Goal: Register for event/course

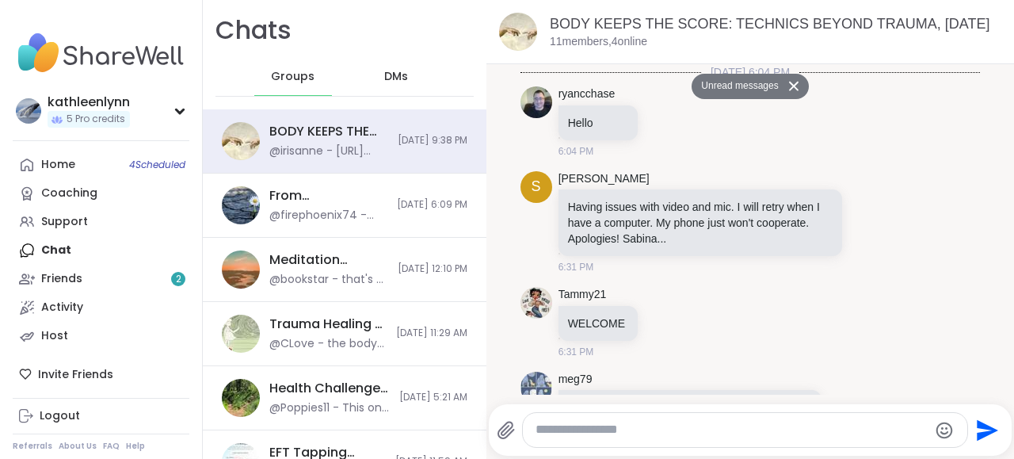
scroll to position [2803, 0]
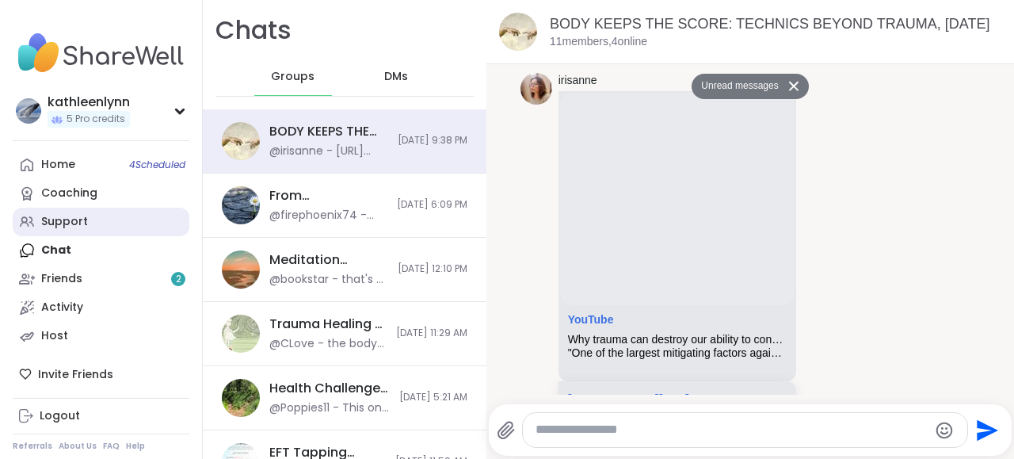
click at [90, 218] on link "Support" at bounding box center [101, 222] width 177 height 29
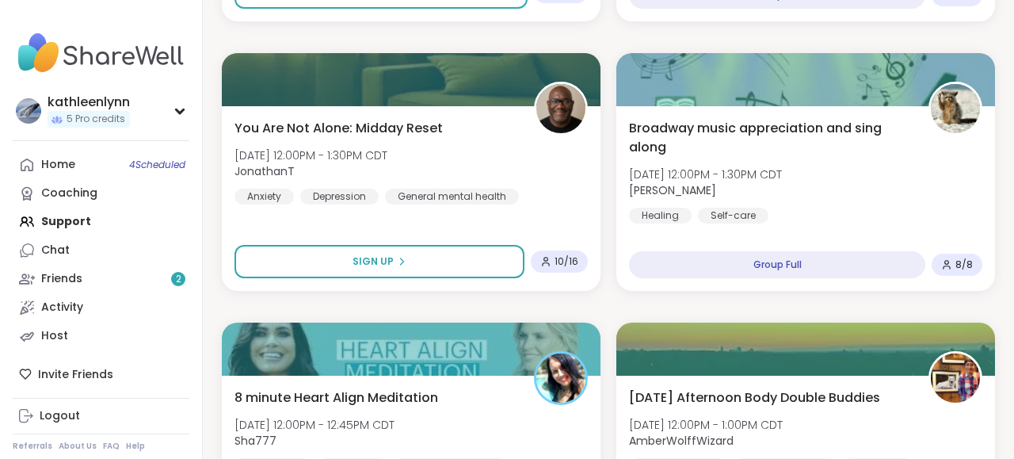
scroll to position [1442, 0]
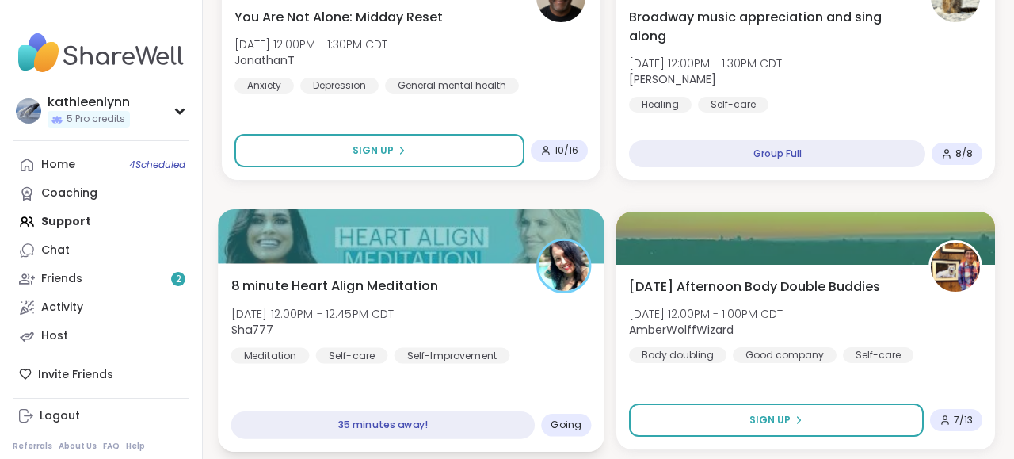
click at [429, 233] on div at bounding box center [411, 236] width 387 height 54
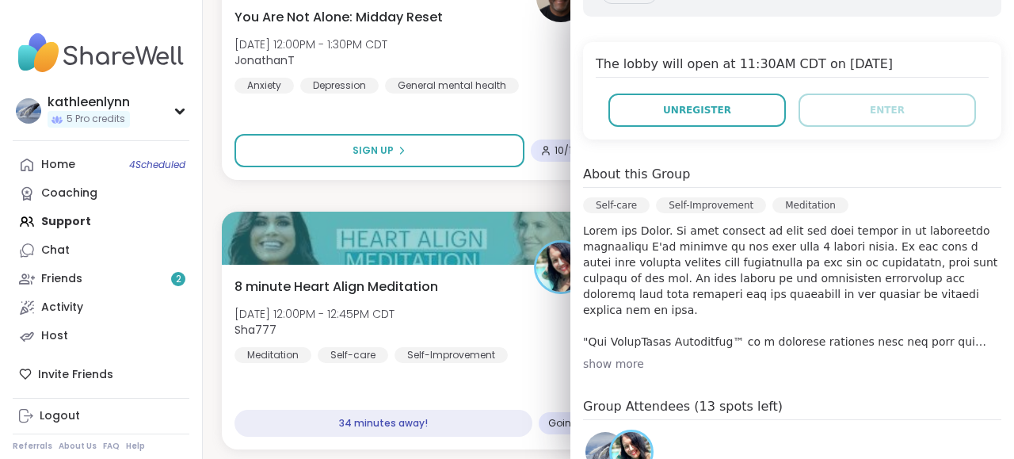
scroll to position [372, 0]
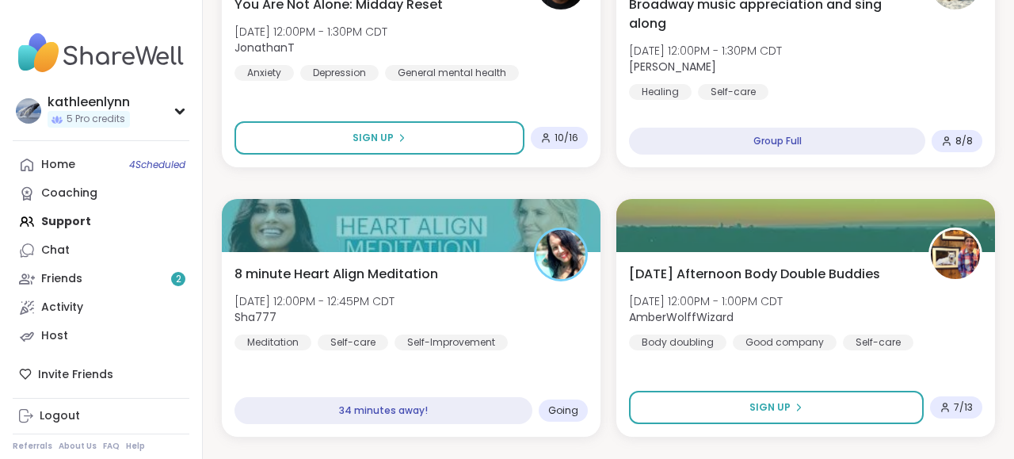
scroll to position [1524, 0]
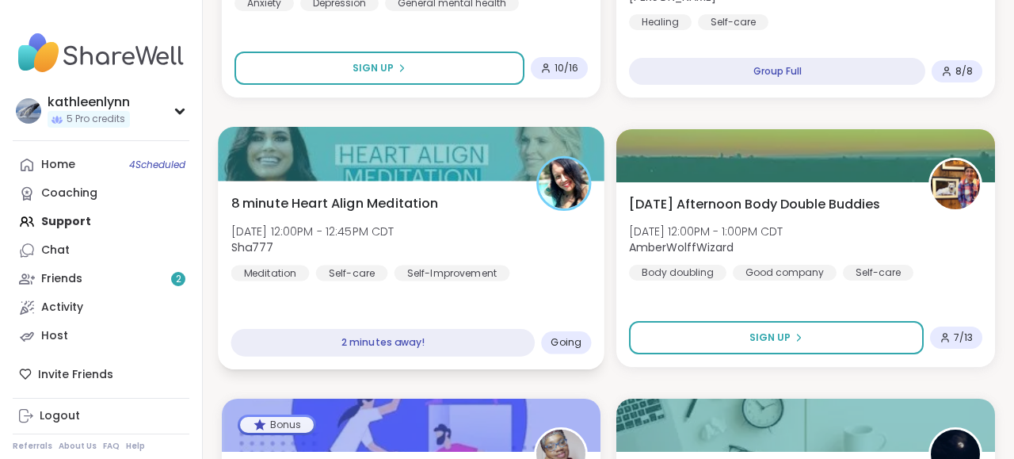
click at [484, 152] on div at bounding box center [411, 154] width 387 height 54
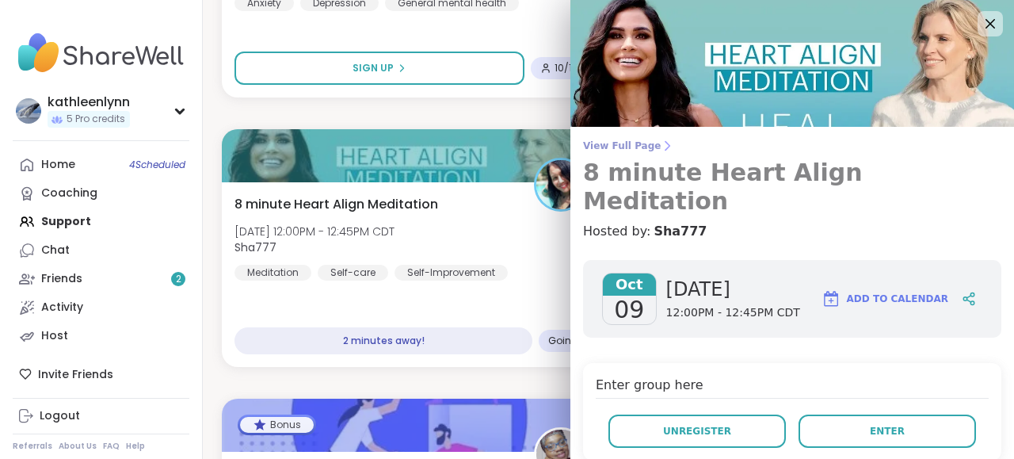
click at [591, 141] on span "View Full Page" at bounding box center [792, 145] width 418 height 13
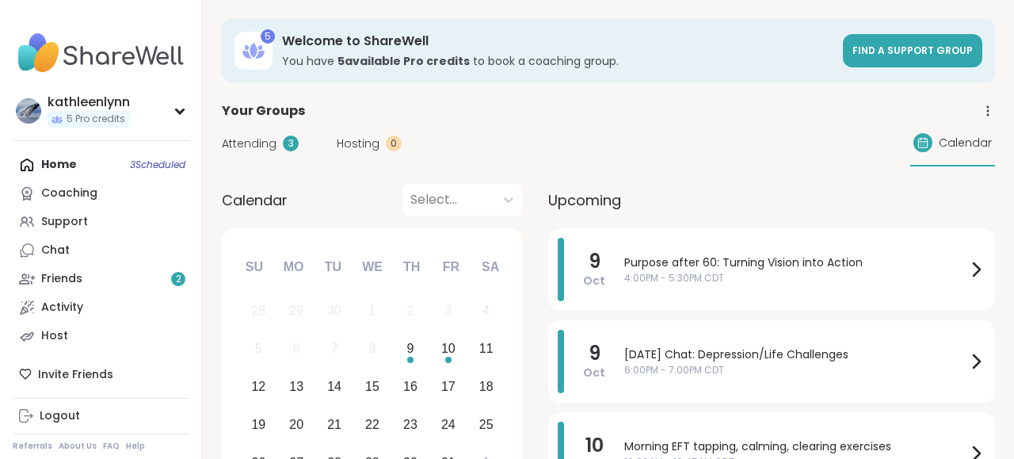
click at [250, 137] on span "Attending" at bounding box center [249, 143] width 55 height 17
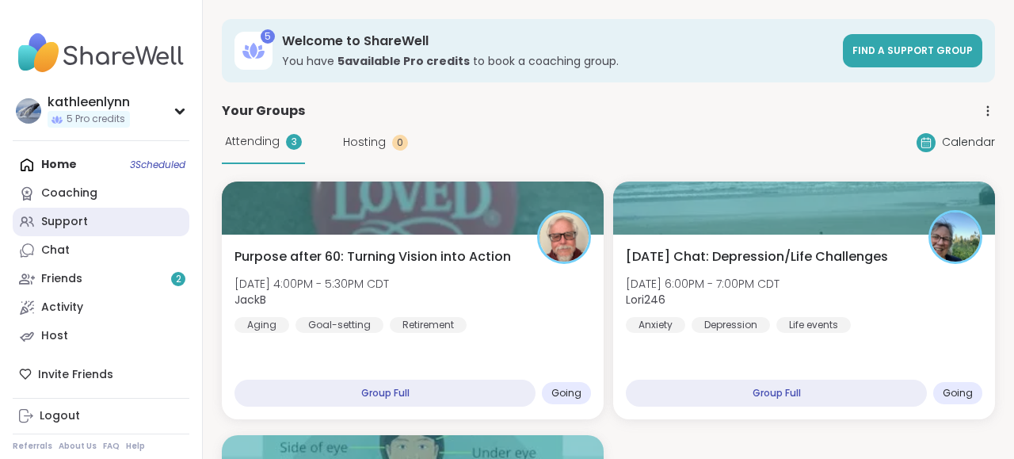
click at [78, 218] on div "Support" at bounding box center [64, 222] width 47 height 16
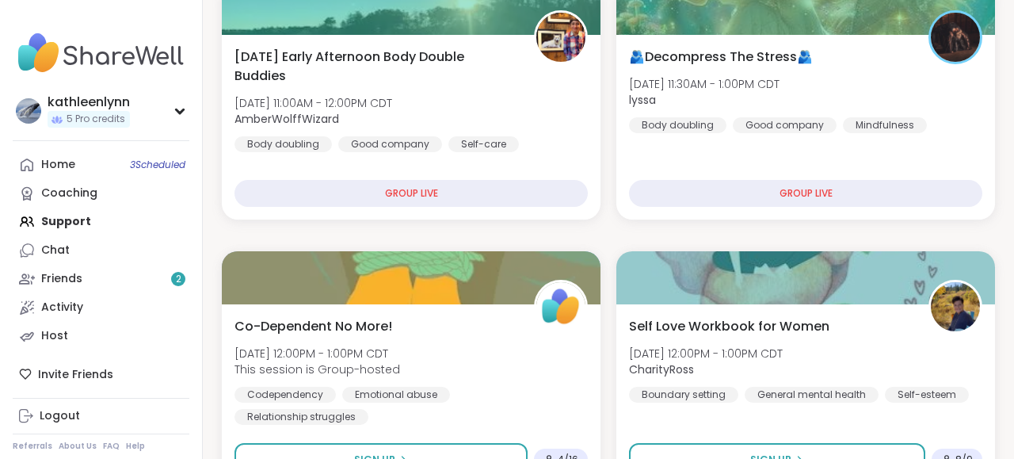
scroll to position [577, 0]
